Goal: Task Accomplishment & Management: Manage account settings

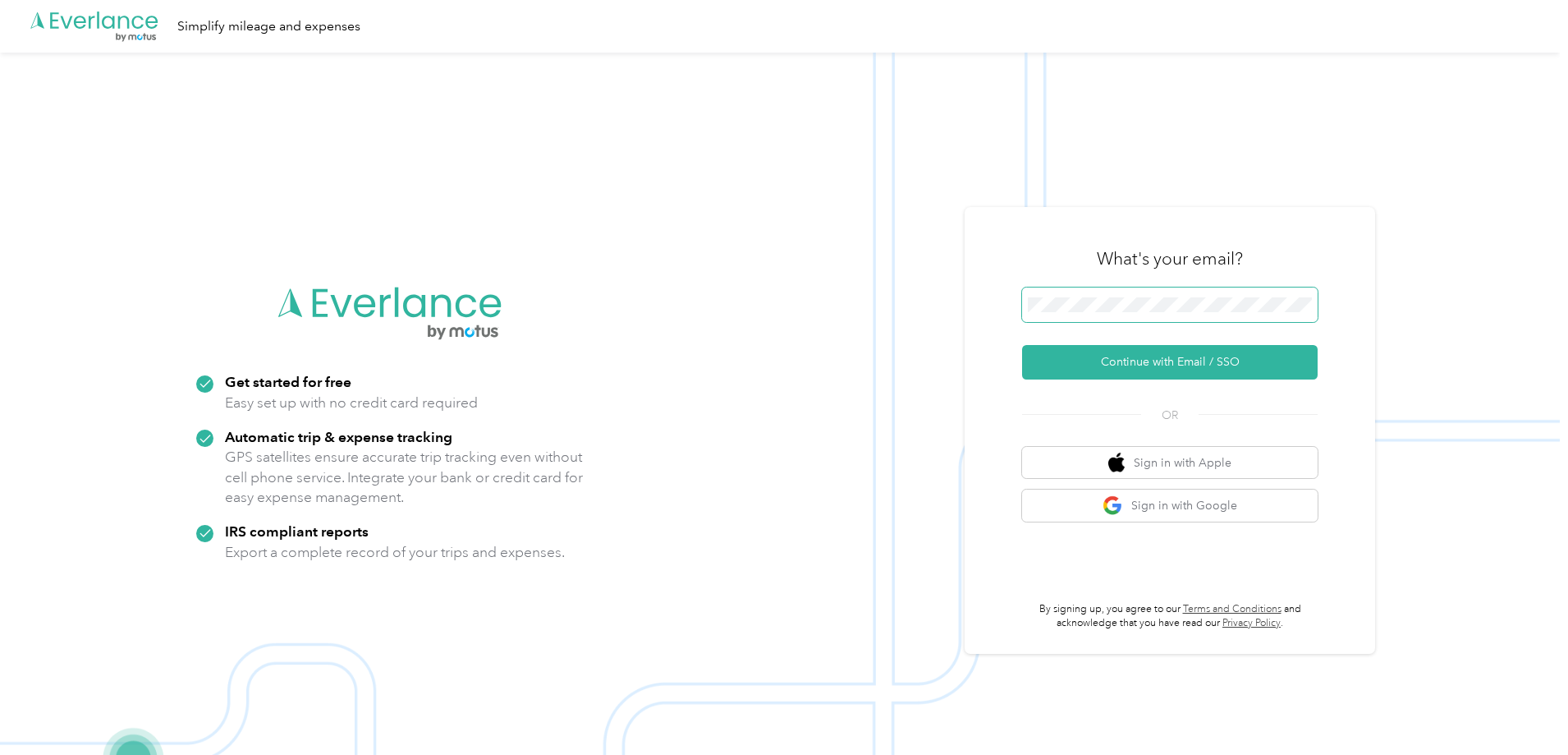
click at [1088, 294] on span at bounding box center [1170, 304] width 295 height 34
click at [1147, 358] on button "Continue with Email / SSO" at bounding box center [1170, 362] width 295 height 34
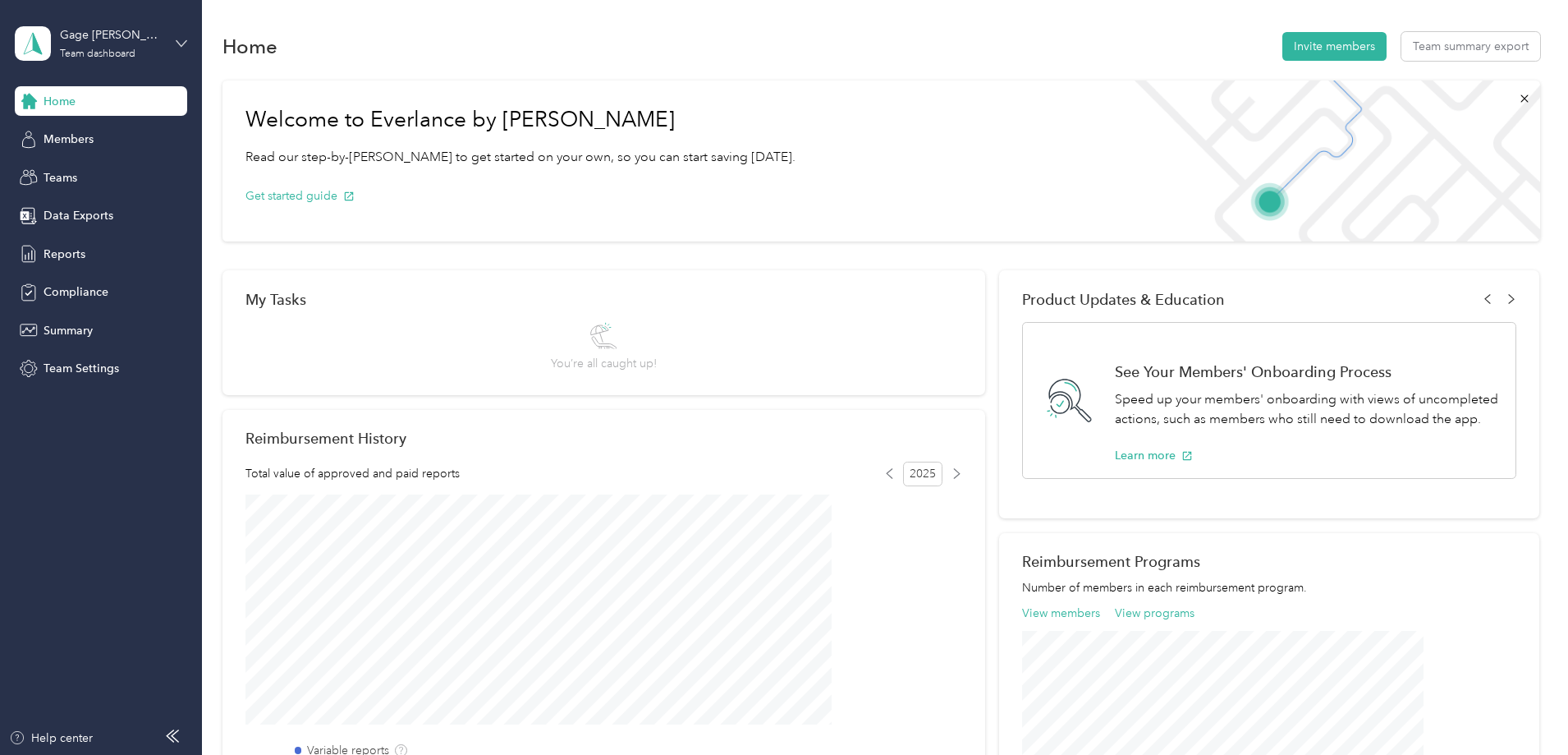
click at [181, 41] on icon at bounding box center [181, 44] width 11 height 11
click at [116, 174] on div "Personal dashboard" at bounding box center [188, 172] width 323 height 29
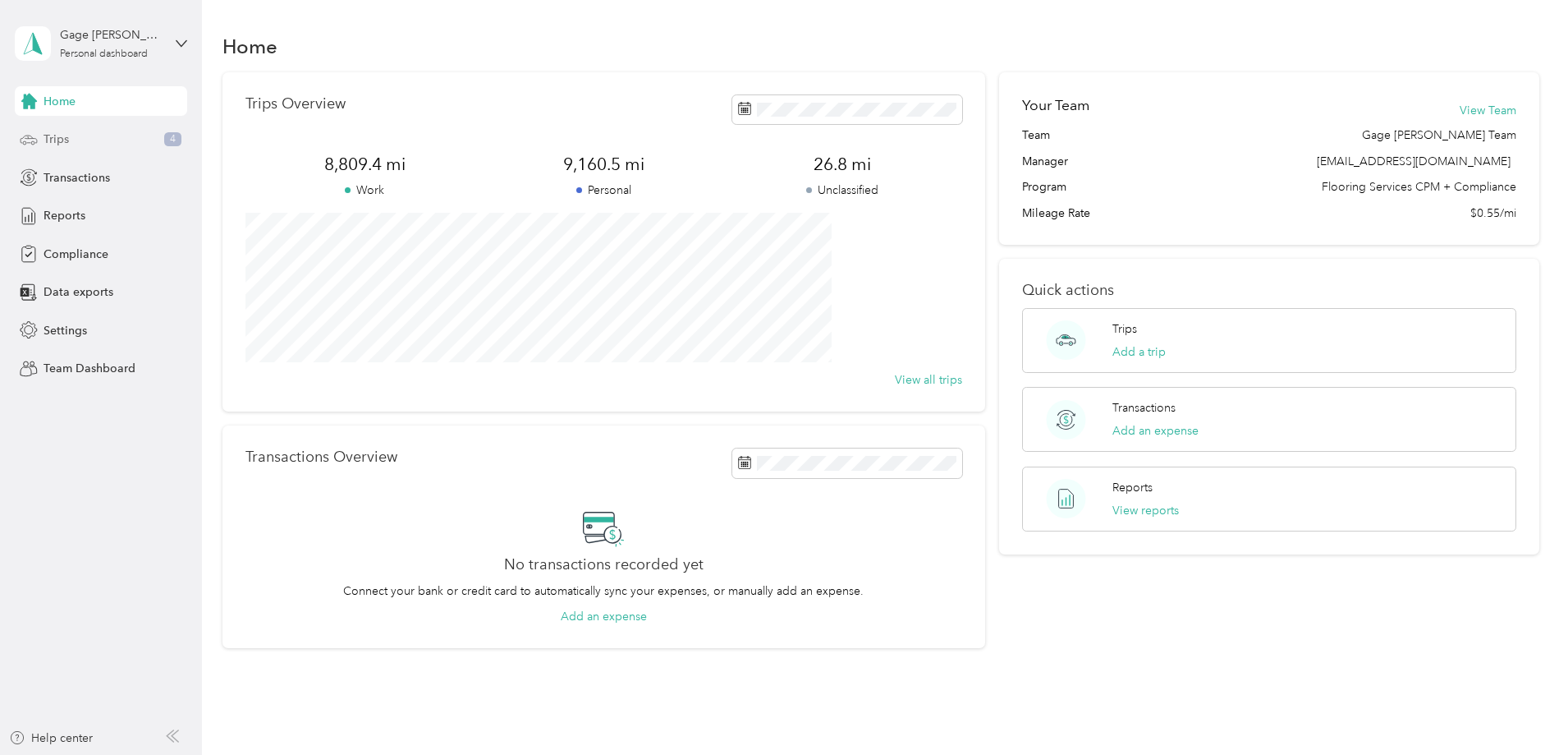
click at [51, 140] on span "Trips" at bounding box center [56, 139] width 26 height 17
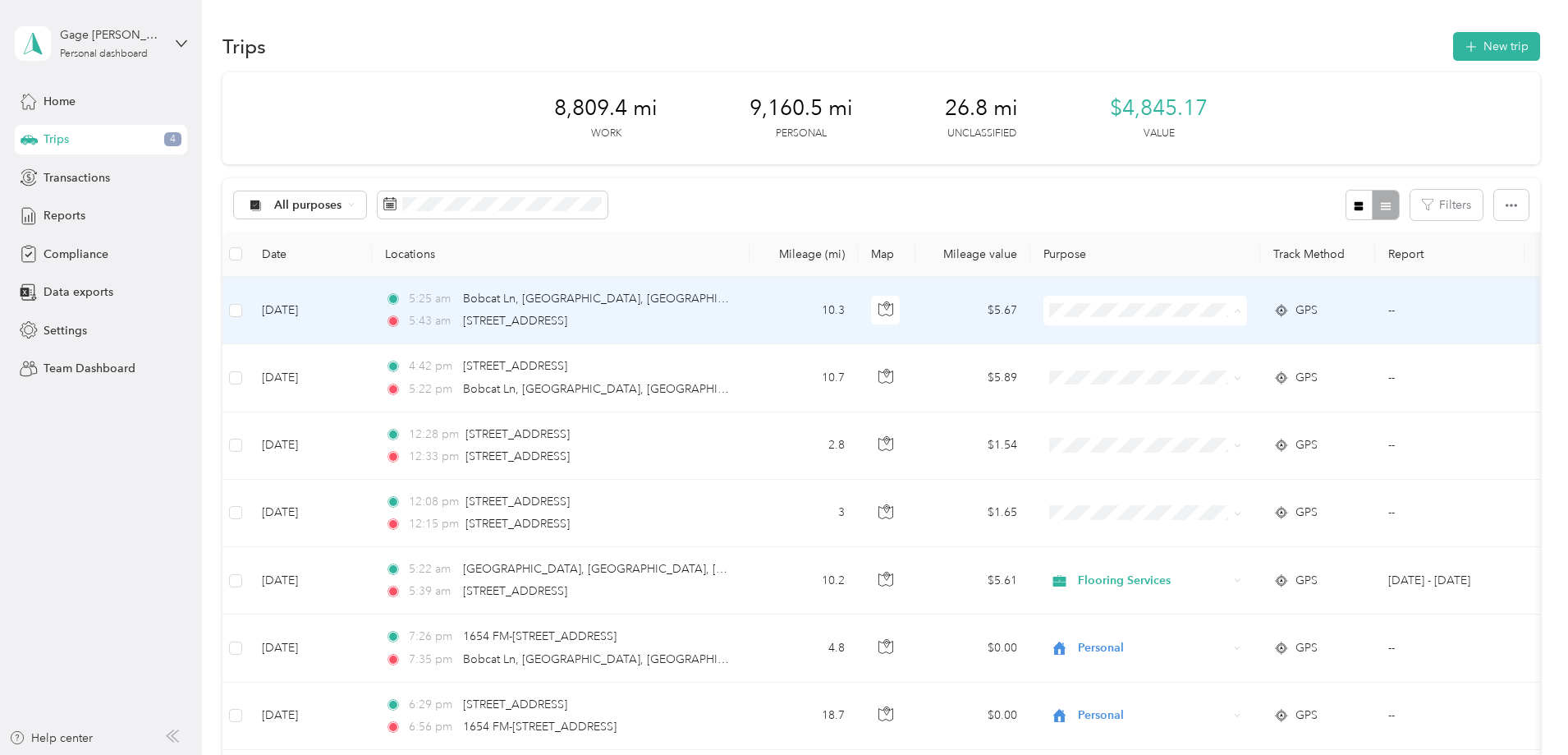
click at [1204, 340] on span "Flooring Services" at bounding box center [1270, 341] width 152 height 17
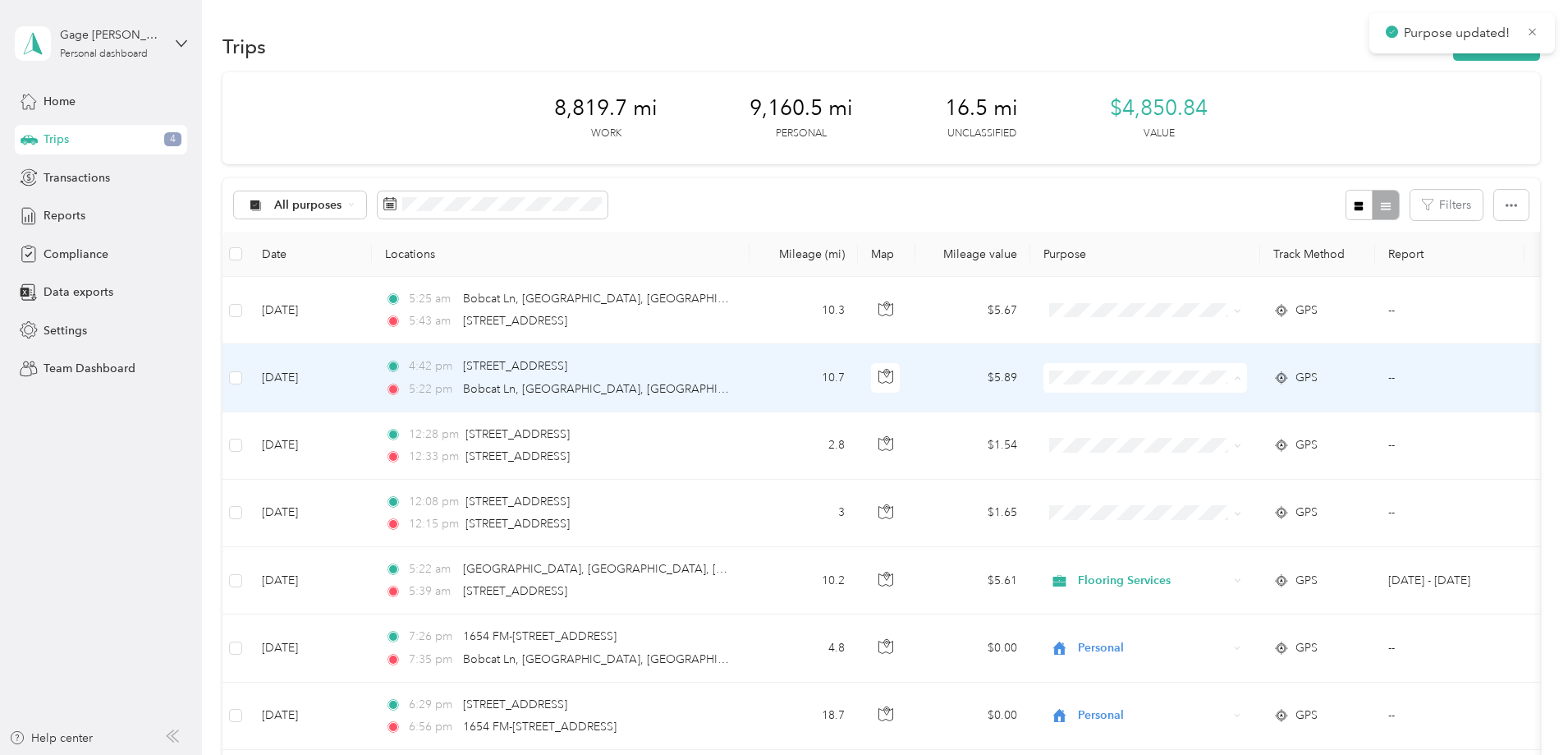
click at [1213, 409] on li "Flooring Services" at bounding box center [1254, 408] width 204 height 29
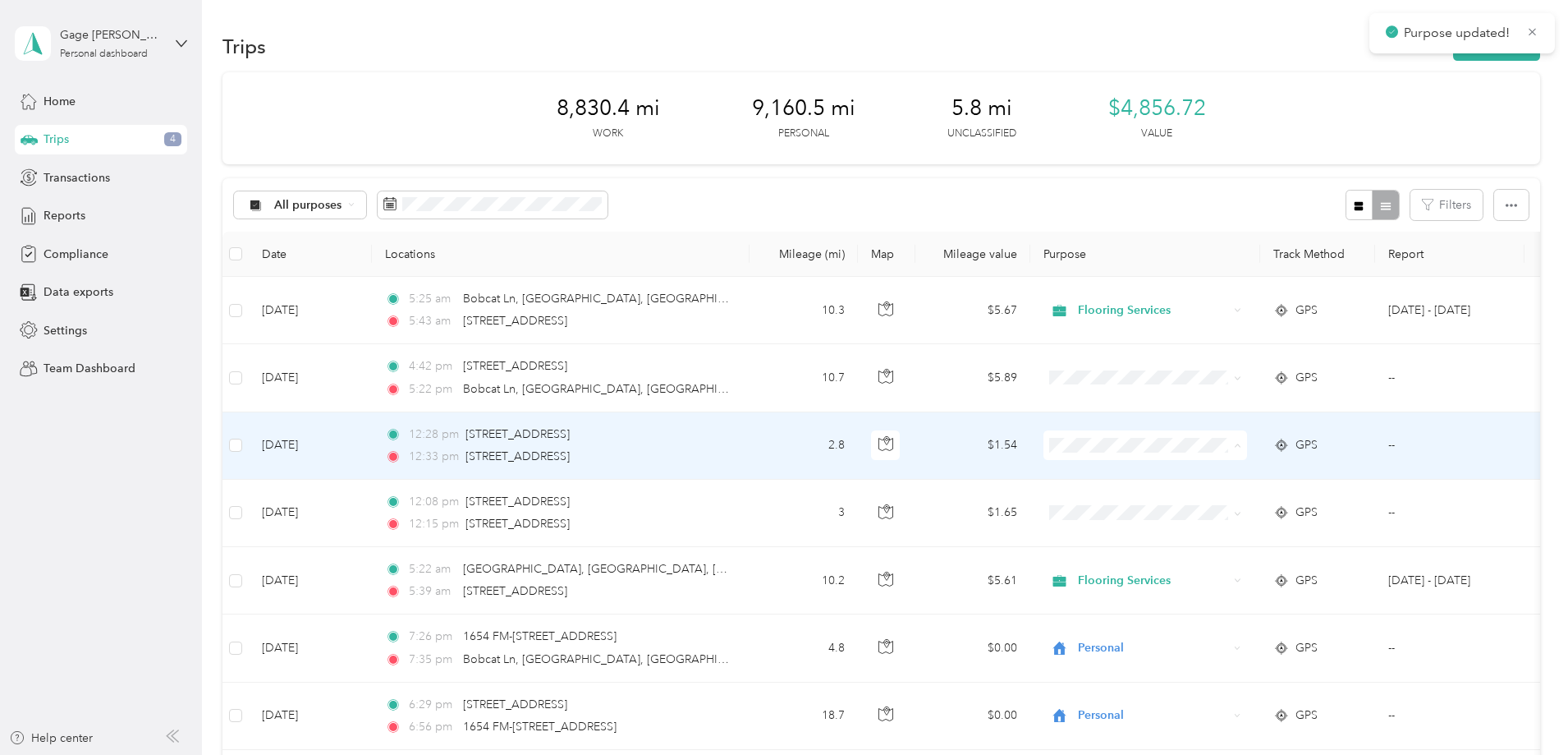
click at [1212, 480] on li "Flooring Services" at bounding box center [1254, 476] width 204 height 29
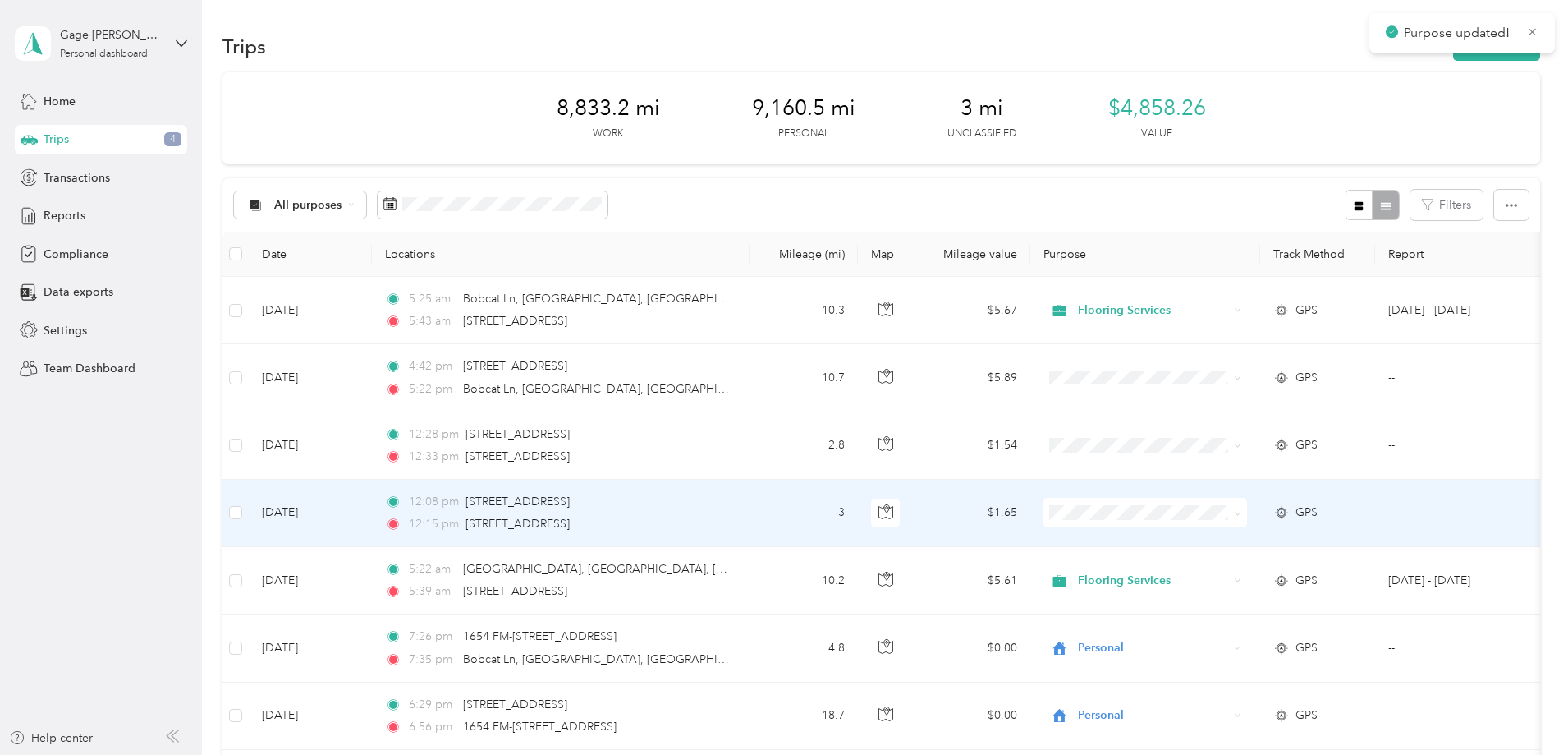
click at [1230, 540] on span "Flooring Services" at bounding box center [1270, 542] width 152 height 17
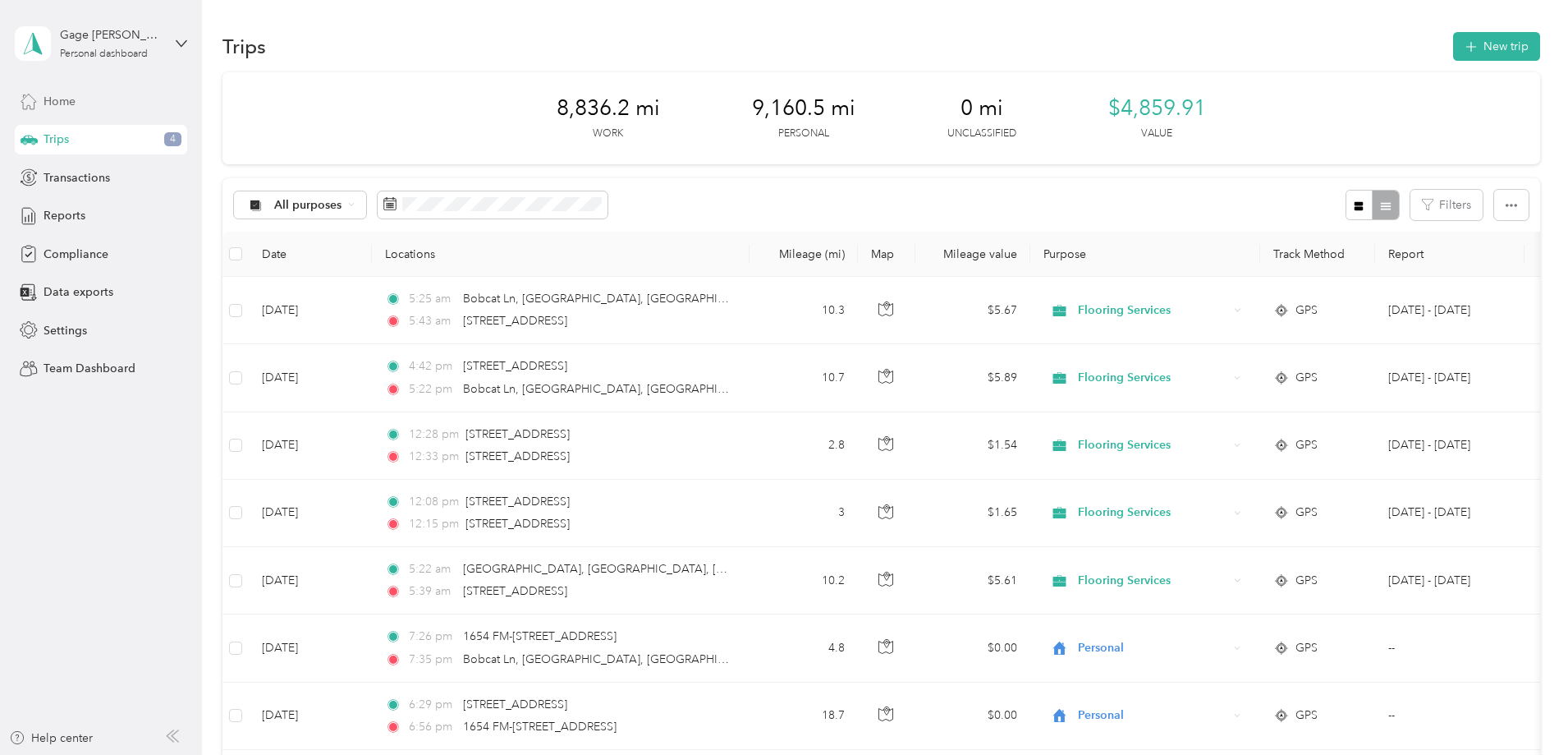
click at [67, 105] on span "Home" at bounding box center [60, 101] width 32 height 17
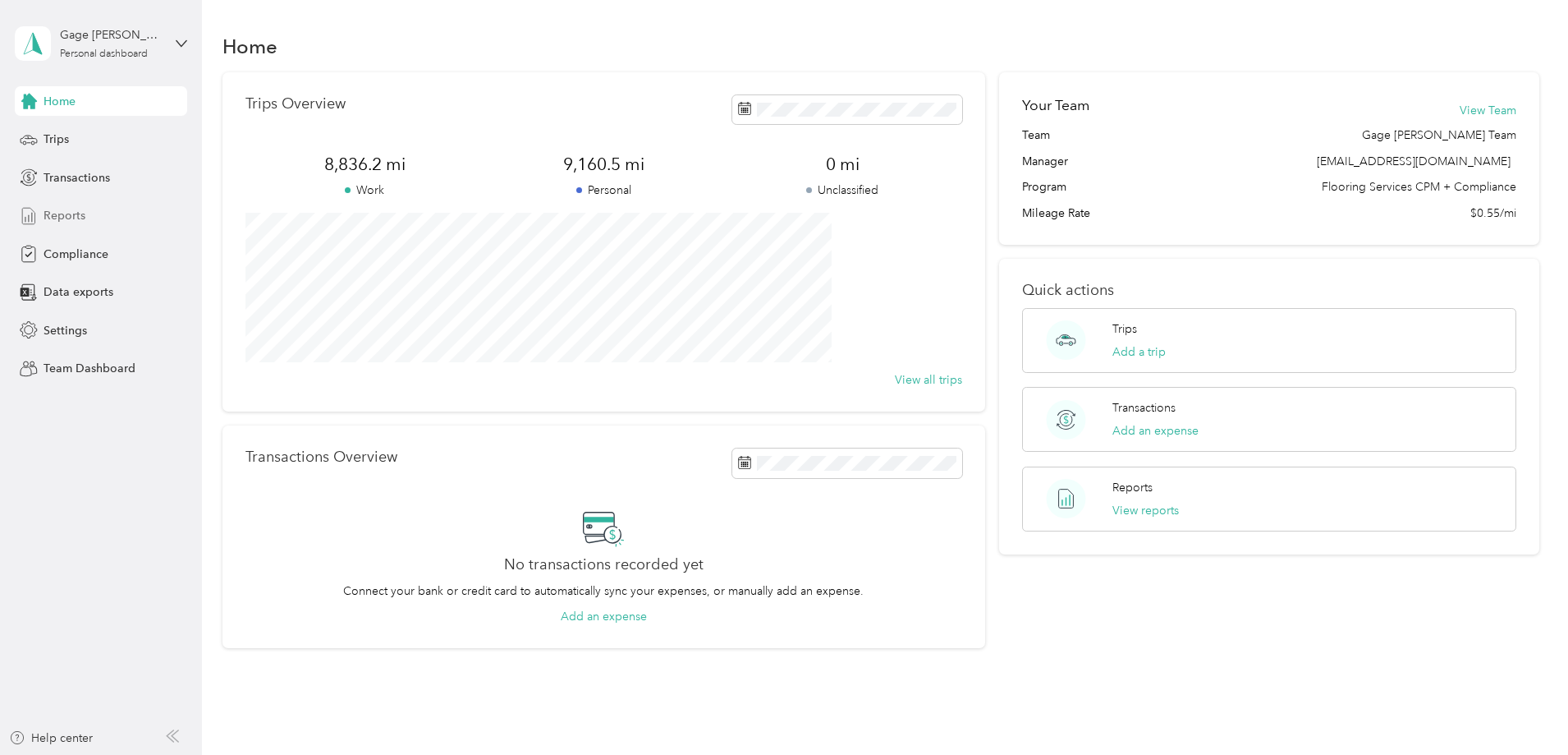
click at [78, 219] on span "Reports" at bounding box center [65, 215] width 42 height 17
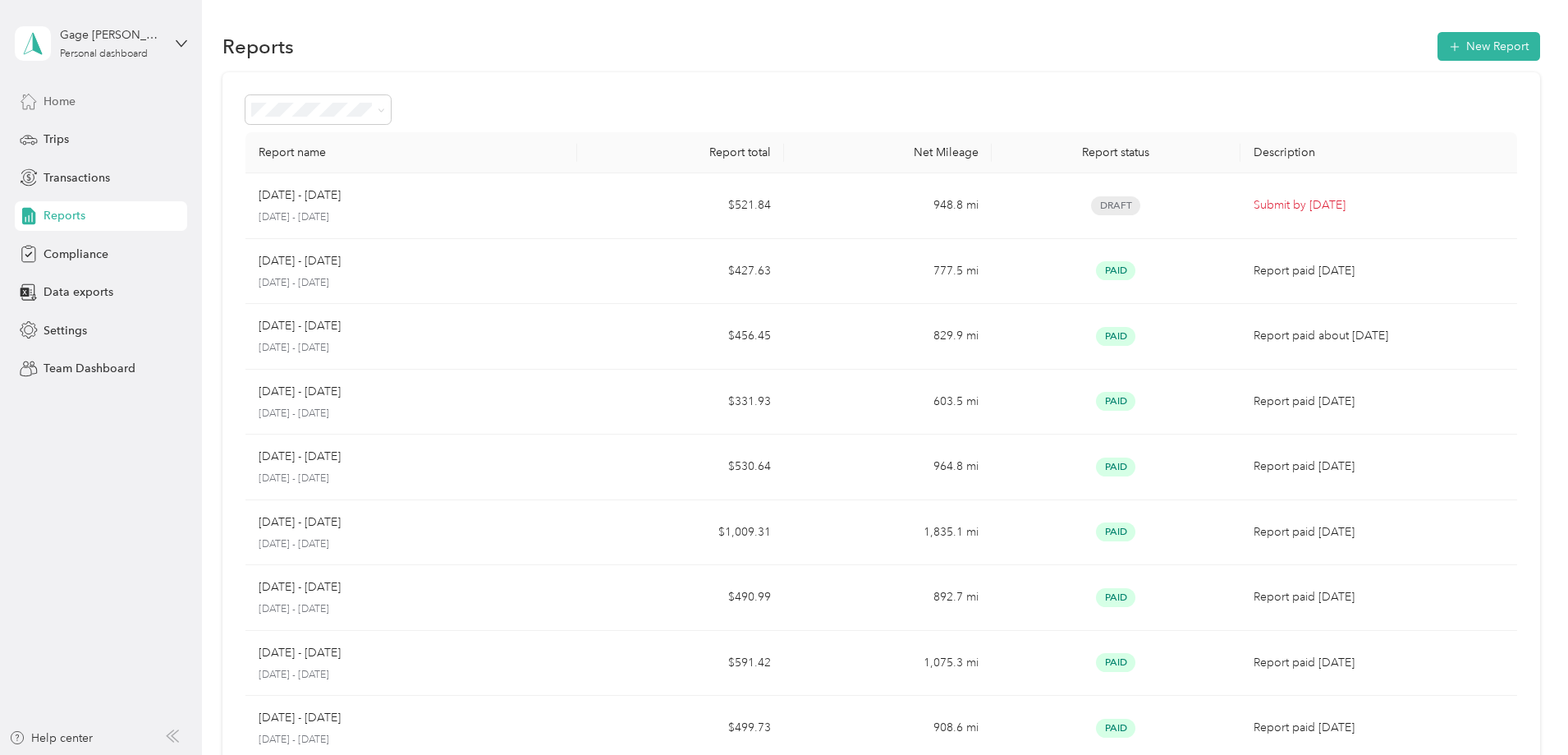
click at [62, 104] on span "Home" at bounding box center [60, 101] width 32 height 17
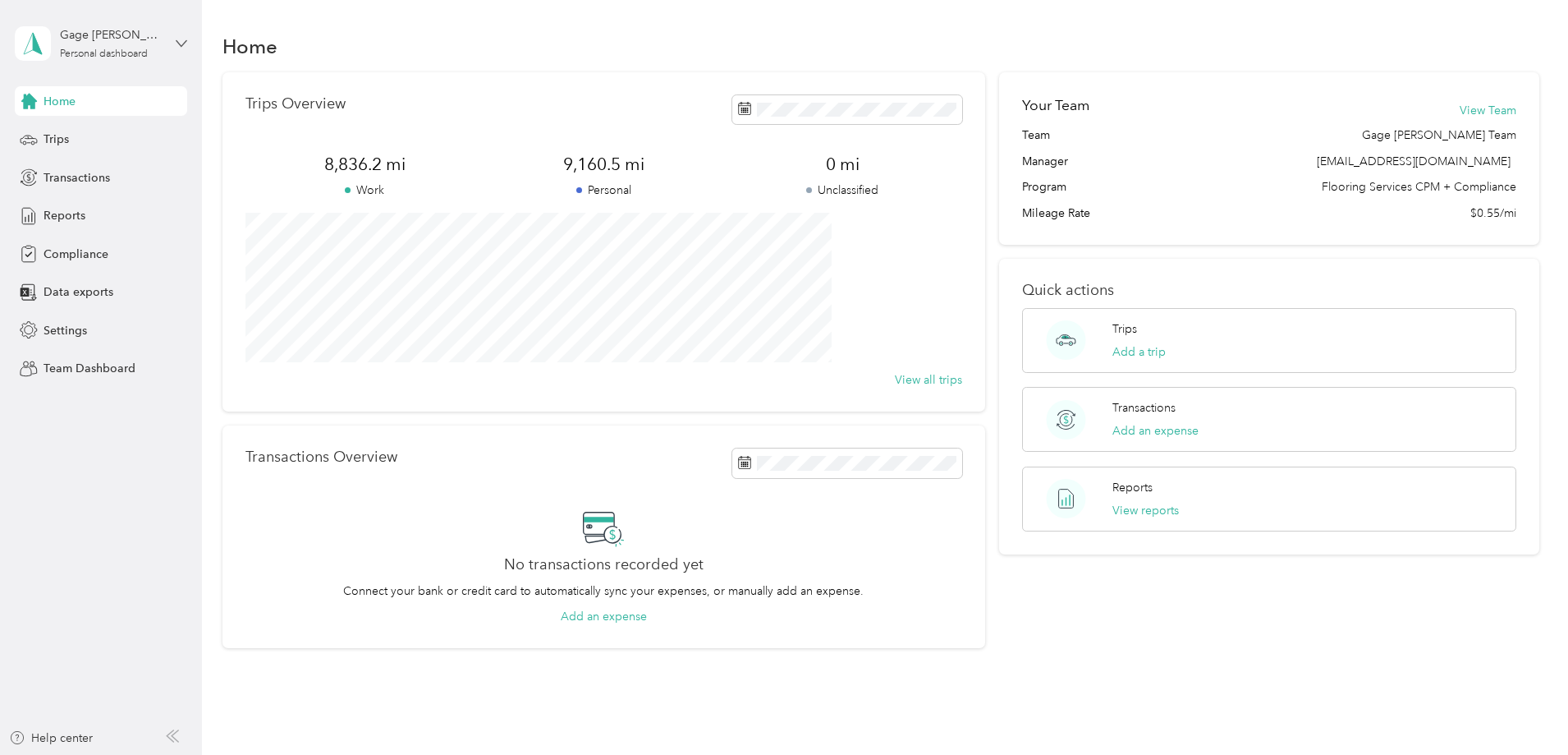
click at [178, 44] on icon at bounding box center [181, 44] width 11 height 11
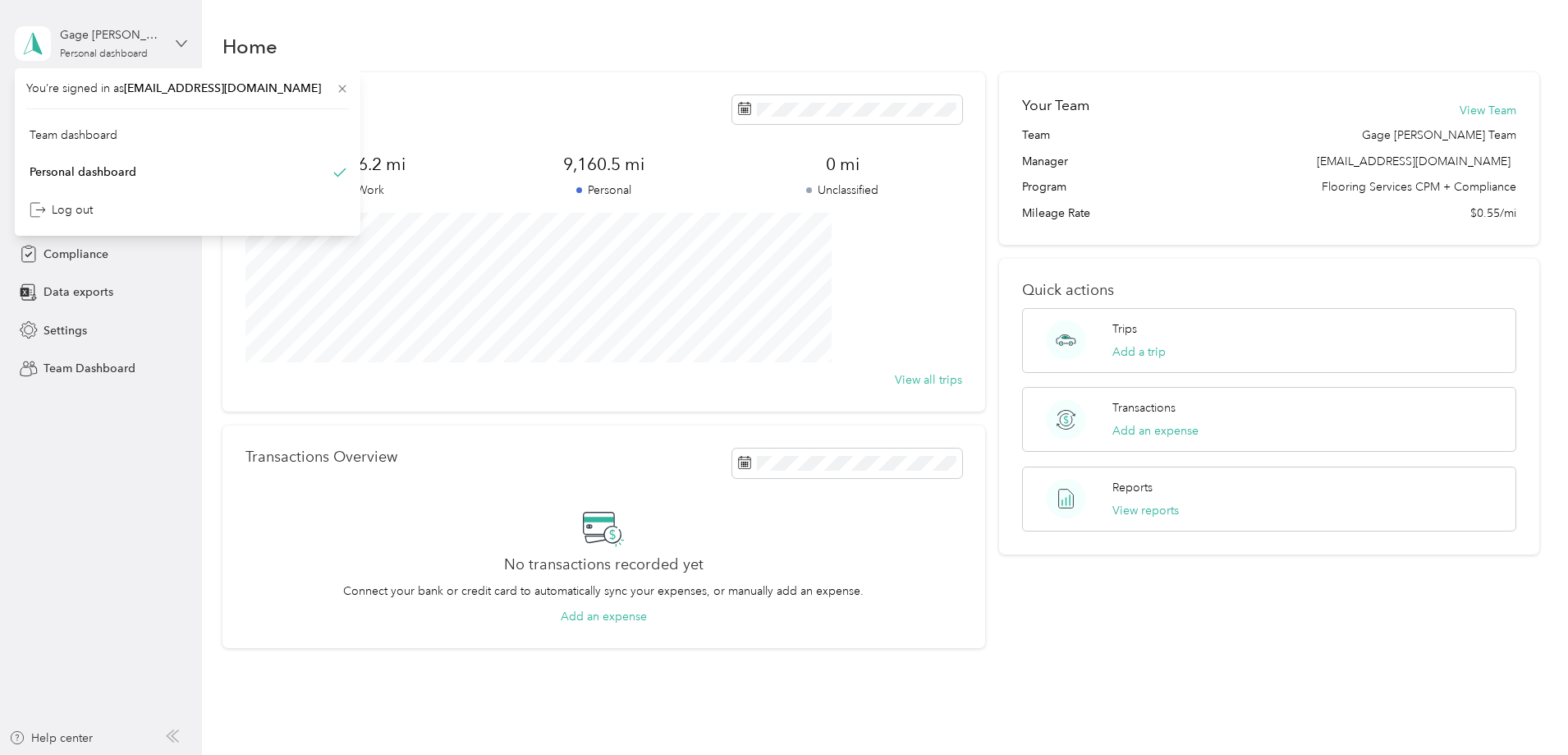
click at [179, 39] on icon at bounding box center [181, 44] width 11 height 11
